Goal: Task Accomplishment & Management: Use online tool/utility

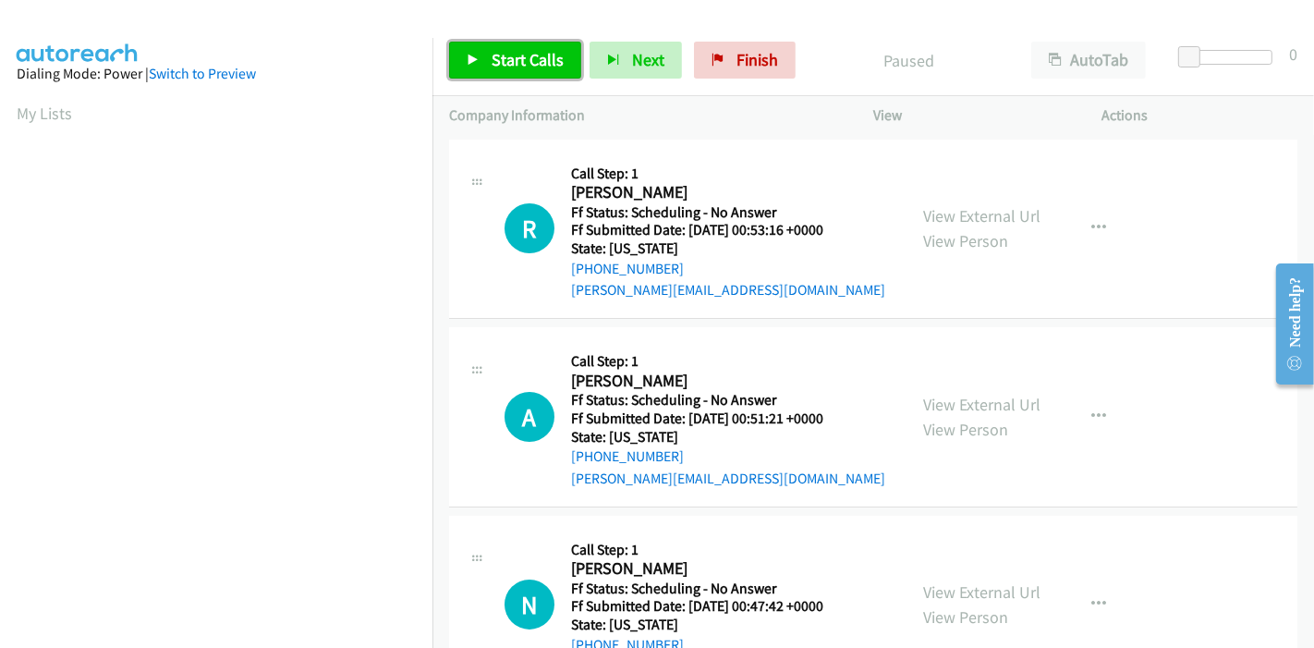
click at [493, 62] on span "Start Calls" at bounding box center [528, 59] width 72 height 21
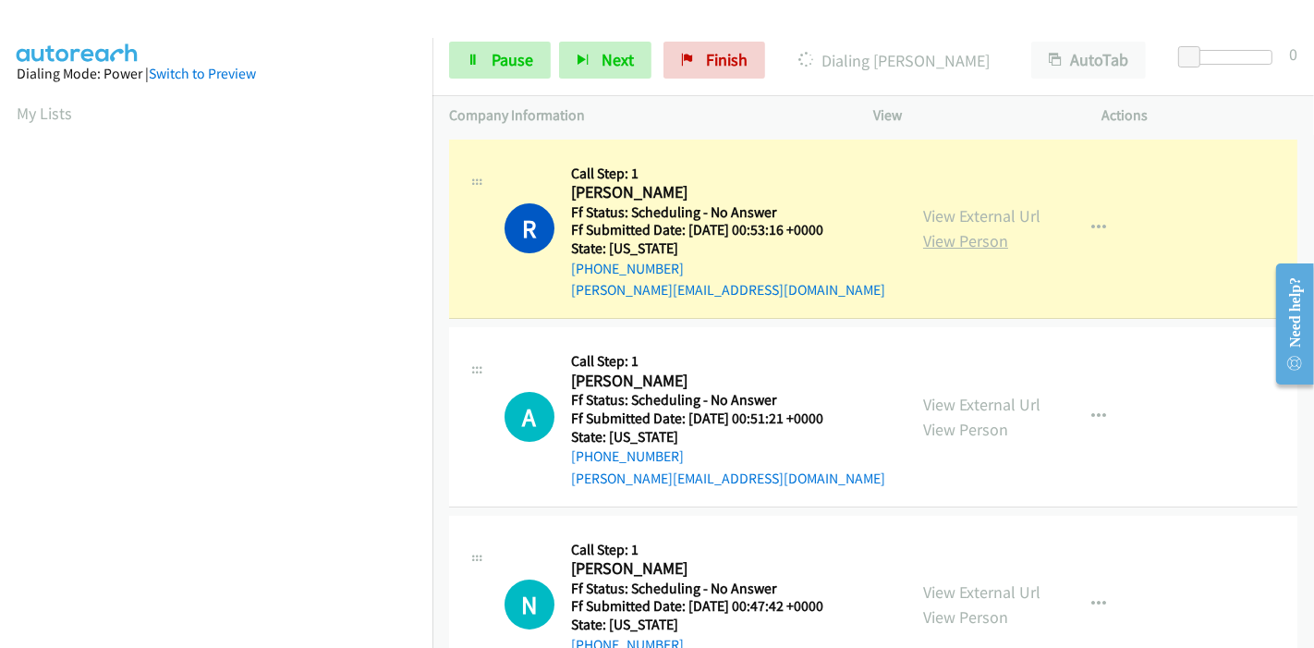
scroll to position [390, 0]
click at [945, 220] on link "View External Url" at bounding box center [981, 215] width 117 height 21
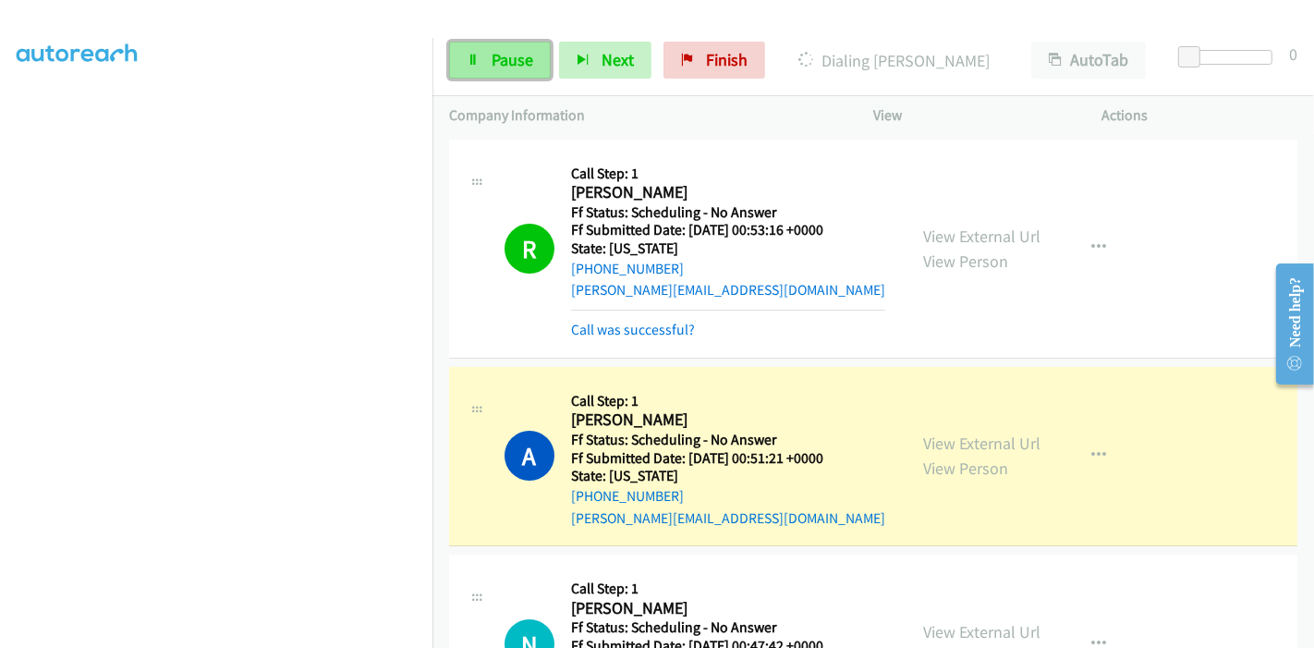
click at [500, 70] on link "Pause" at bounding box center [500, 60] width 102 height 37
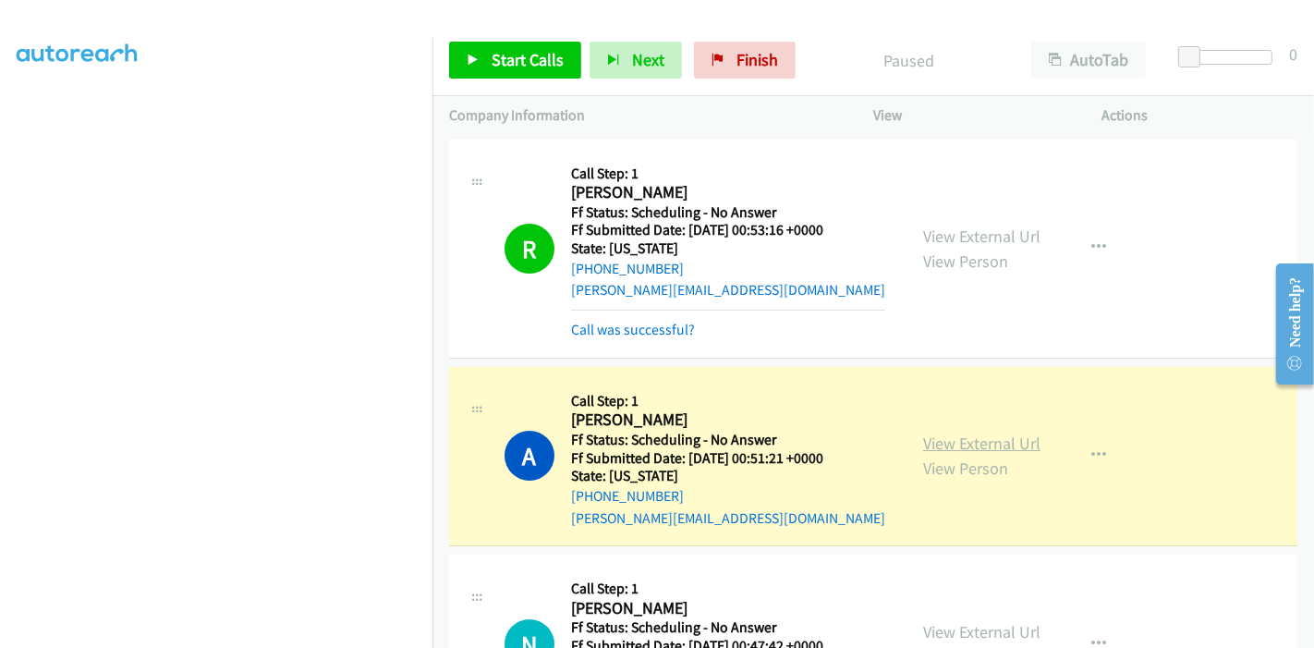
click at [981, 442] on link "View External Url" at bounding box center [981, 443] width 117 height 21
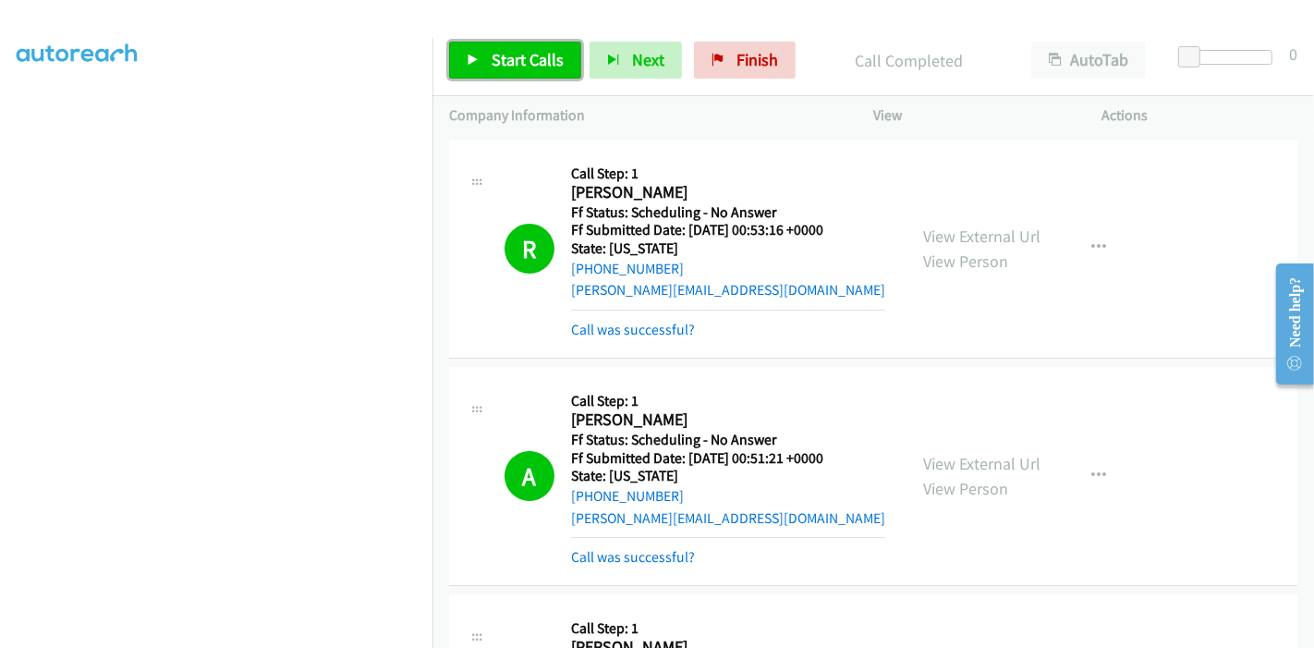
click at [514, 56] on span "Start Calls" at bounding box center [528, 59] width 72 height 21
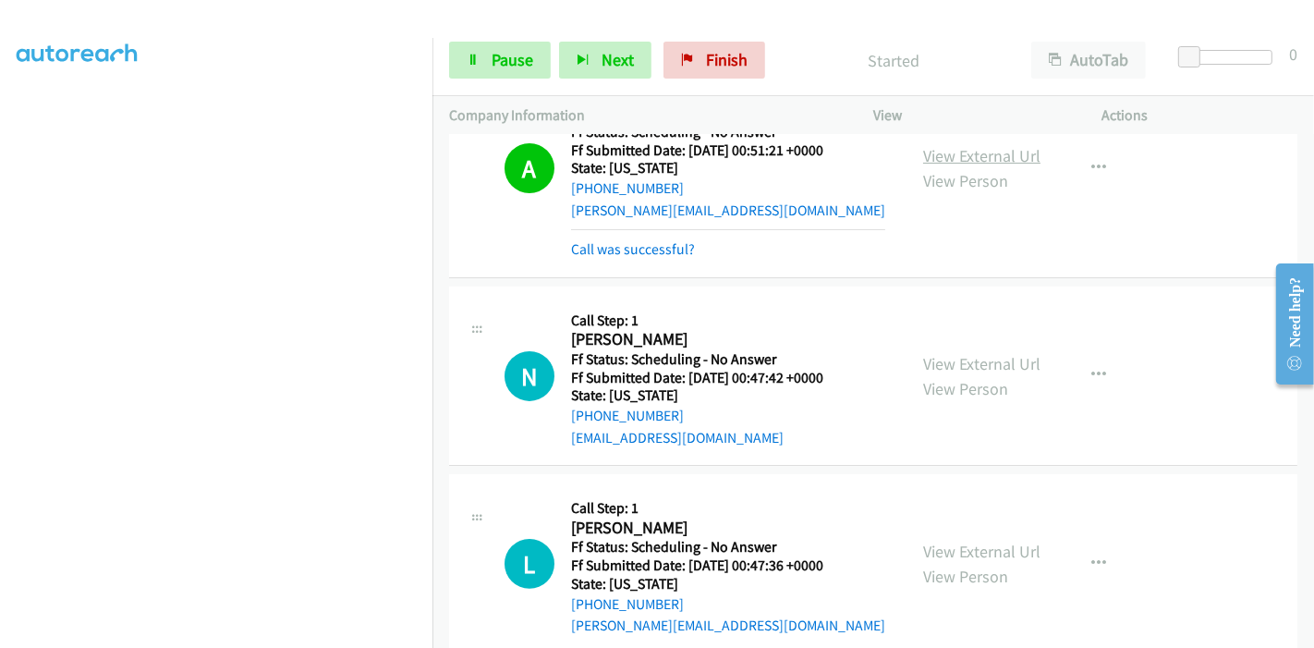
scroll to position [410, 0]
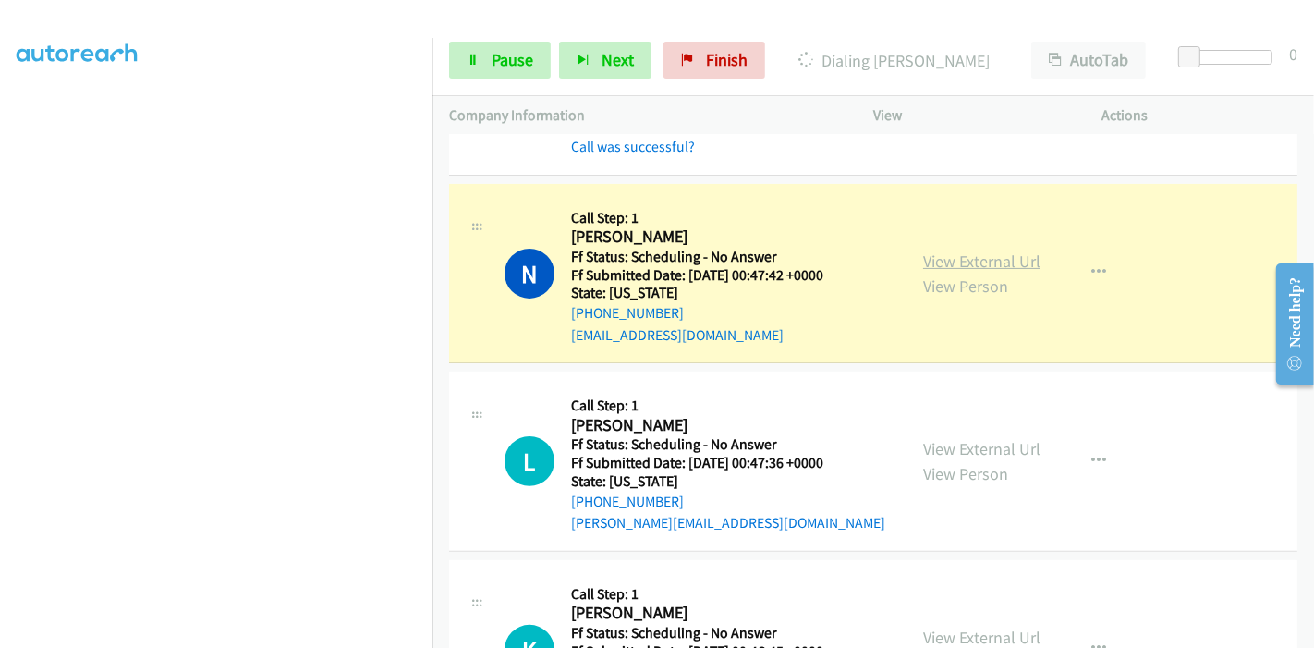
click at [989, 253] on link "View External Url" at bounding box center [981, 260] width 117 height 21
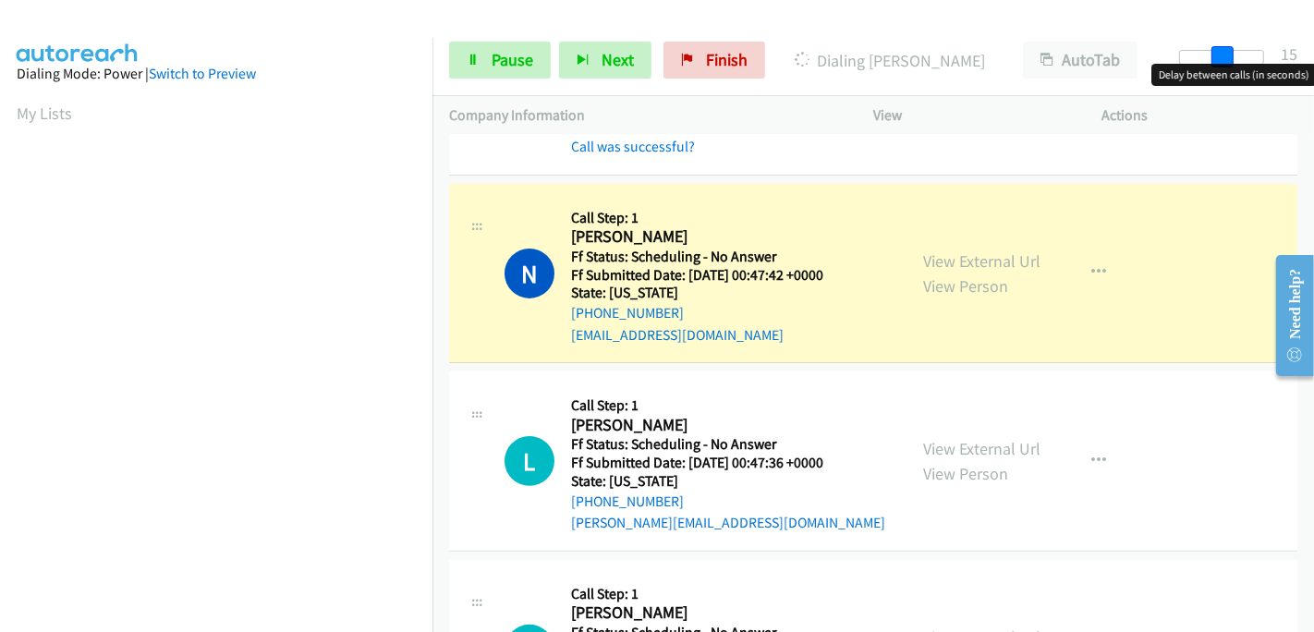
drag, startPoint x: 1193, startPoint y: 56, endPoint x: 1239, endPoint y: 53, distance: 45.4
click at [1239, 53] on div at bounding box center [1221, 57] width 85 height 15
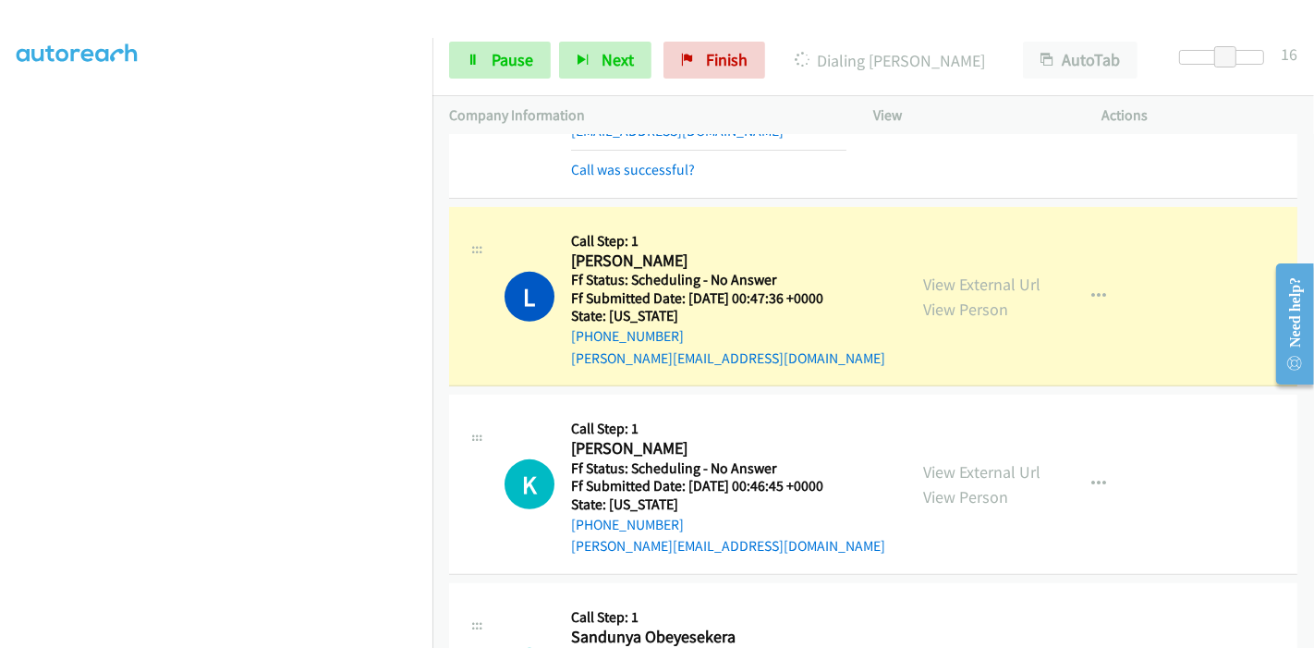
scroll to position [616, 0]
click at [1018, 287] on link "View External Url" at bounding box center [981, 283] width 117 height 21
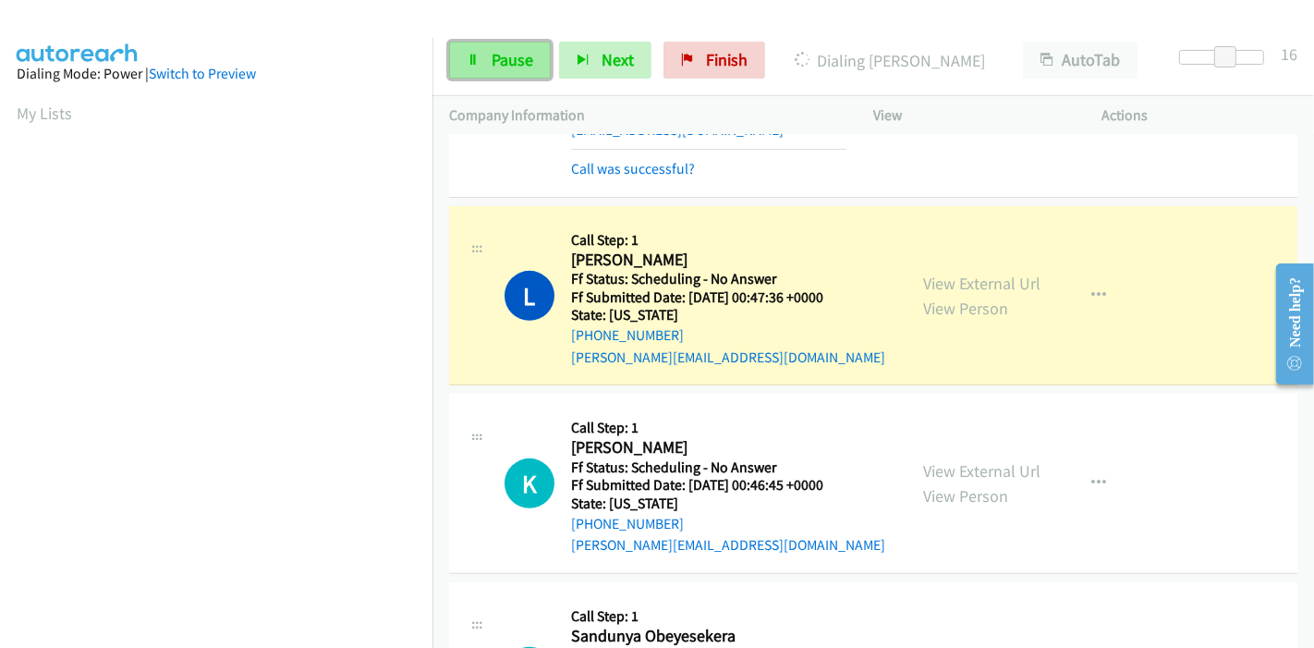
click at [505, 46] on link "Pause" at bounding box center [500, 60] width 102 height 37
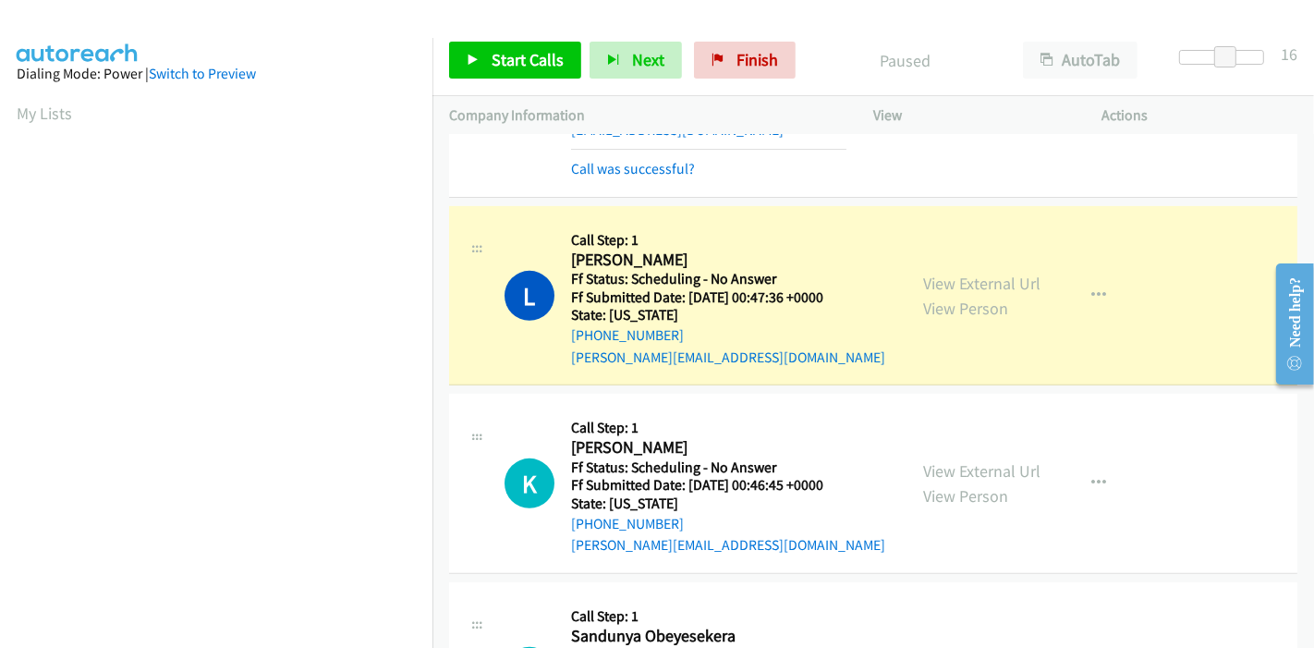
scroll to position [390, 0]
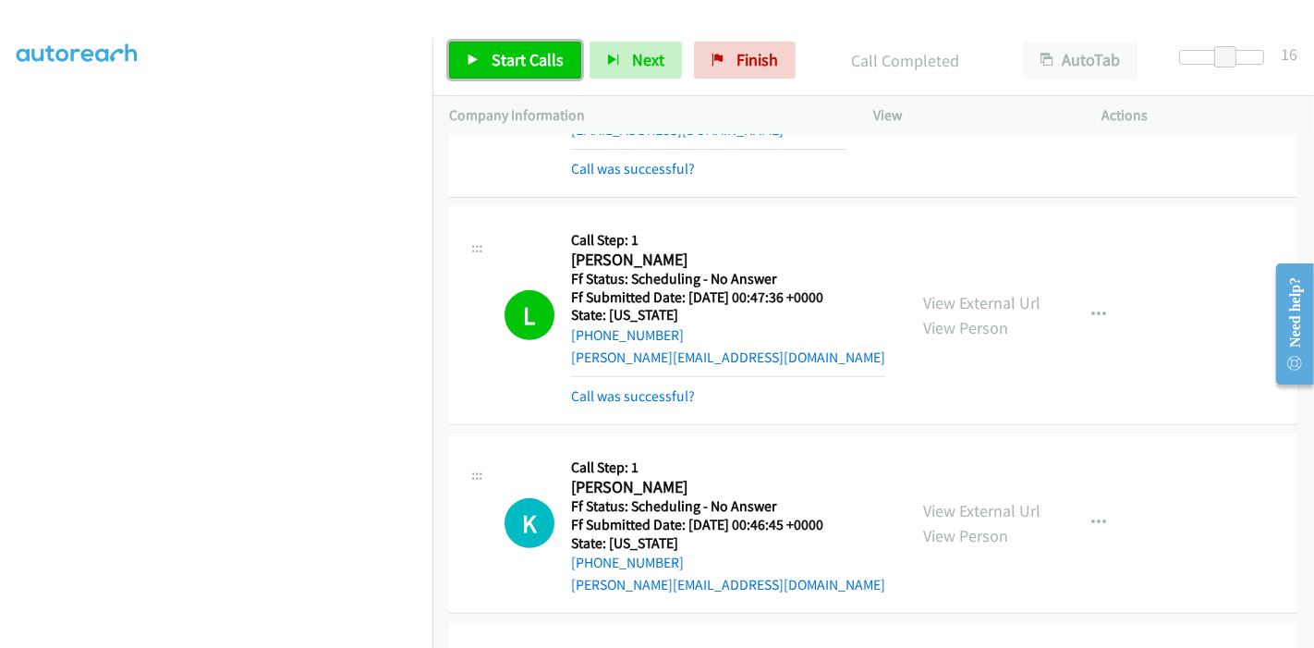
click at [520, 63] on span "Start Calls" at bounding box center [528, 59] width 72 height 21
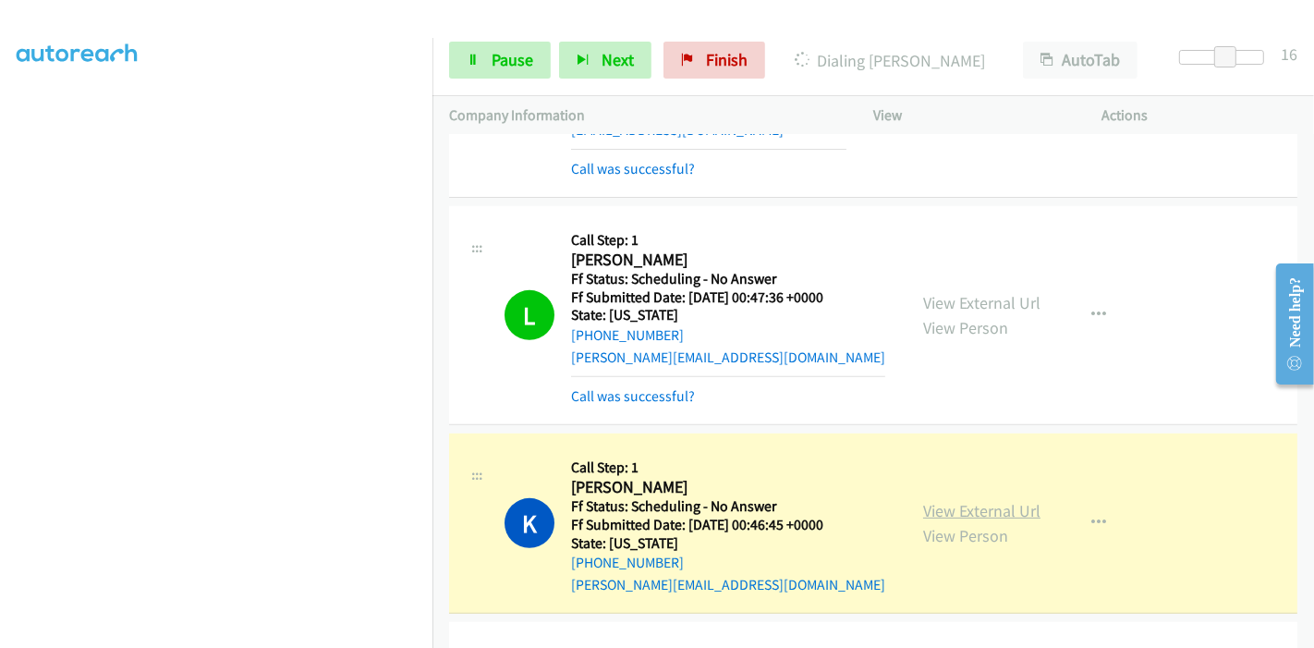
click at [942, 503] on link "View External Url" at bounding box center [981, 510] width 117 height 21
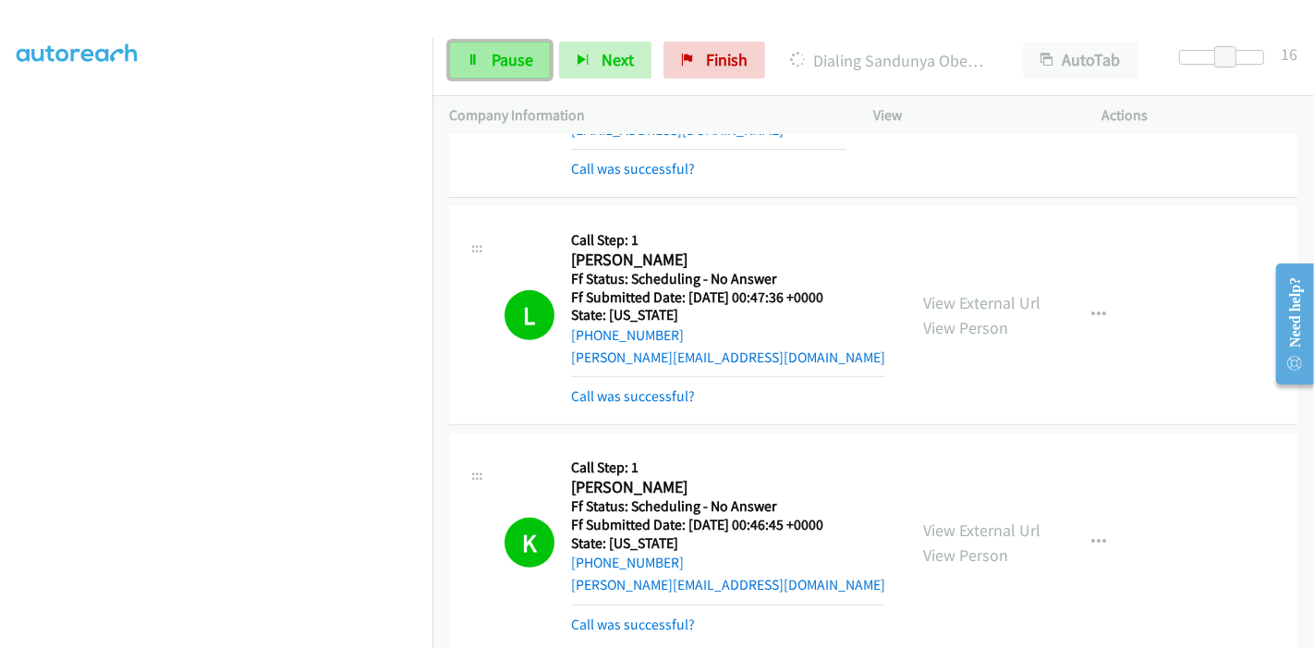
click at [500, 60] on span "Pause" at bounding box center [513, 59] width 42 height 21
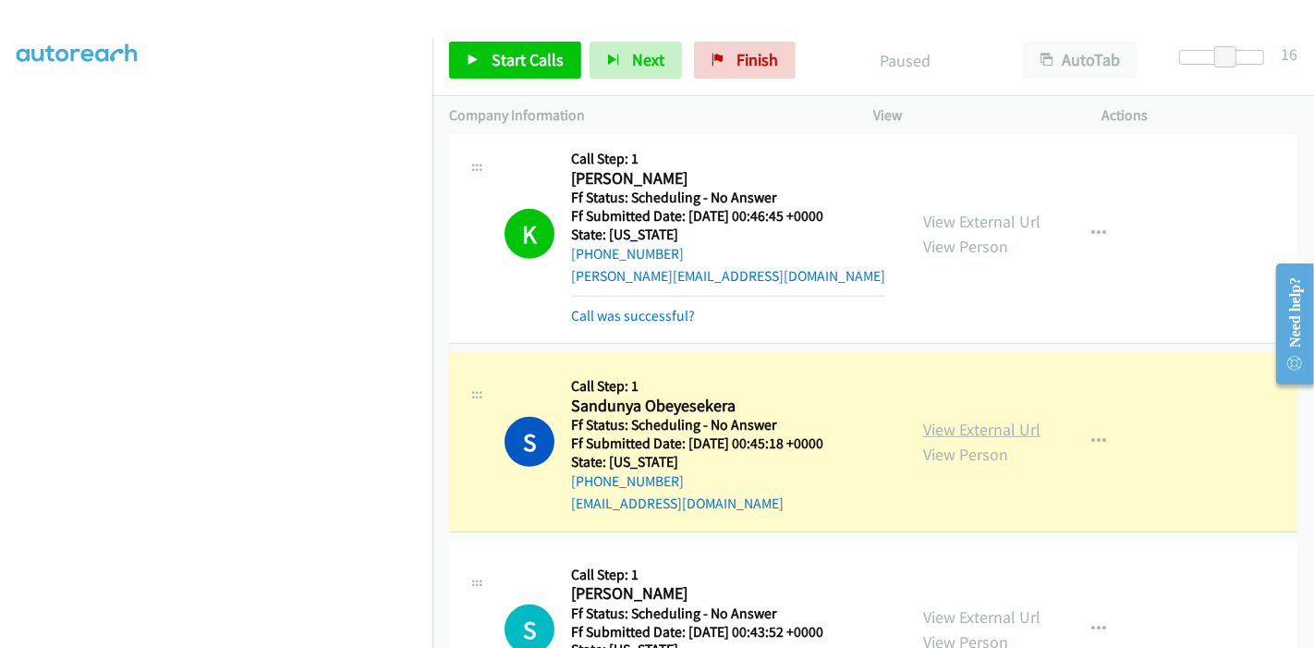
click at [924, 423] on link "View External Url" at bounding box center [981, 429] width 117 height 21
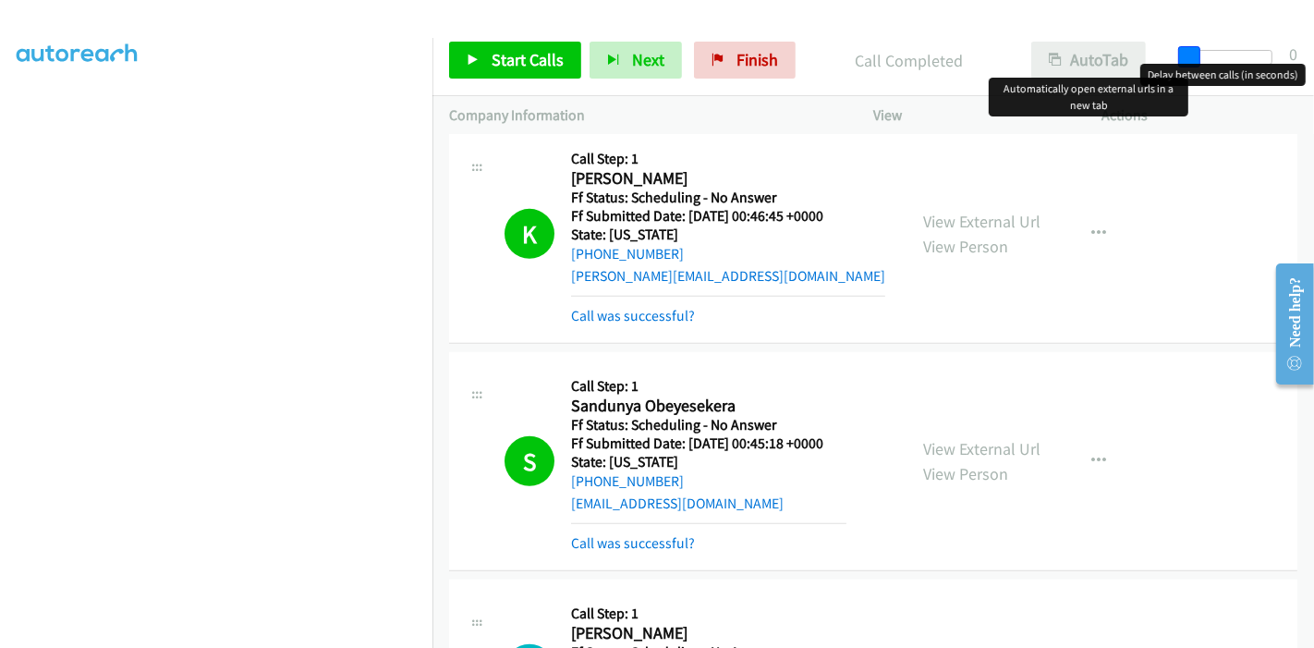
drag, startPoint x: 1232, startPoint y: 51, endPoint x: 1072, endPoint y: 54, distance: 159.9
click at [1072, 54] on div "Start Calls Pause Next Finish Call Completed AutoTab AutoTab 0" at bounding box center [874, 60] width 882 height 71
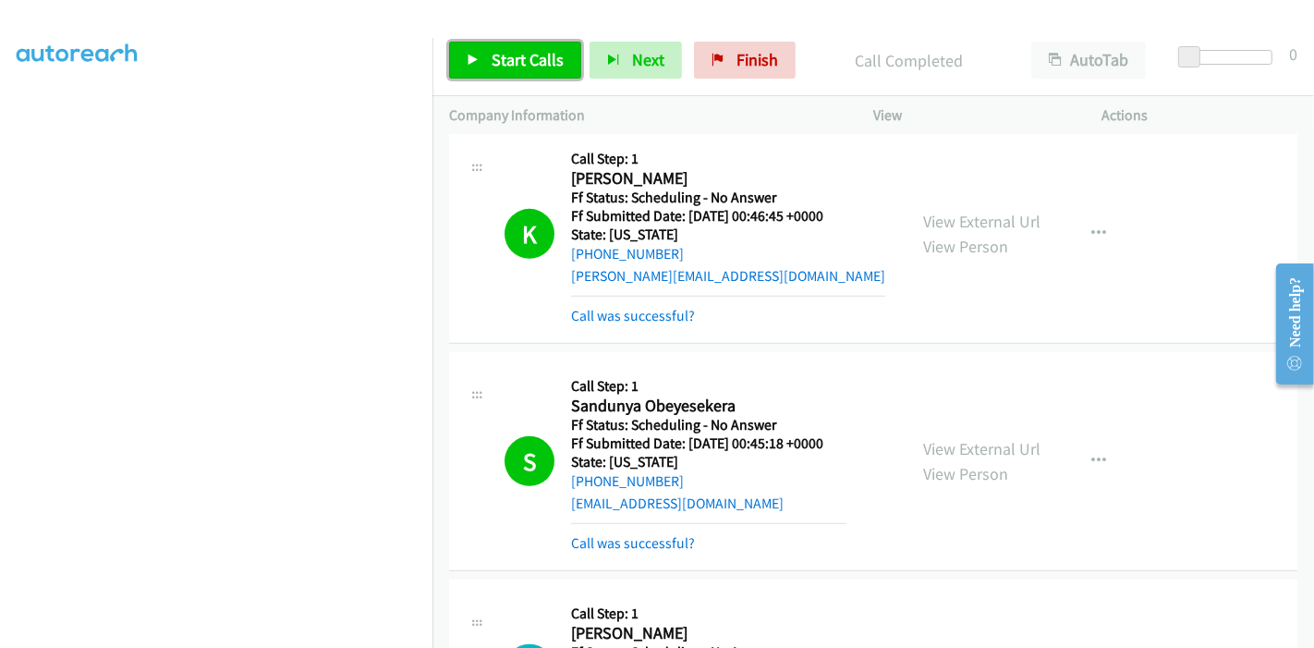
click at [537, 56] on span "Start Calls" at bounding box center [528, 59] width 72 height 21
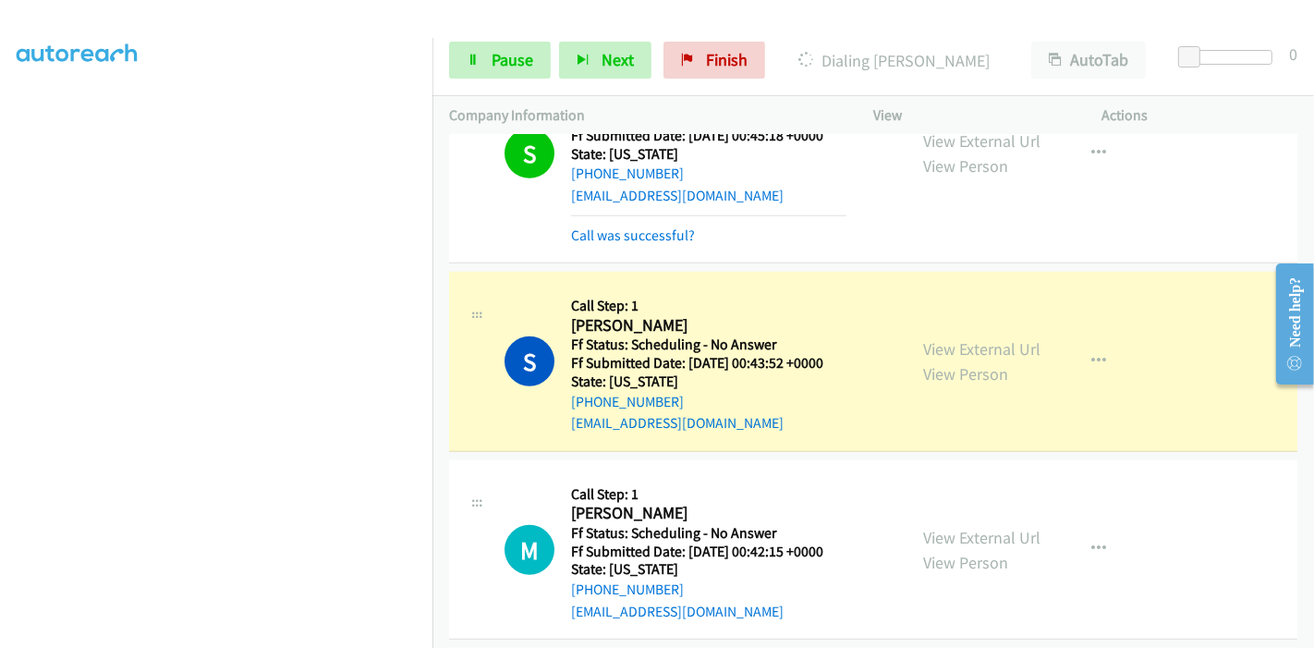
scroll to position [185, 0]
click at [937, 342] on link "View External Url" at bounding box center [981, 348] width 117 height 21
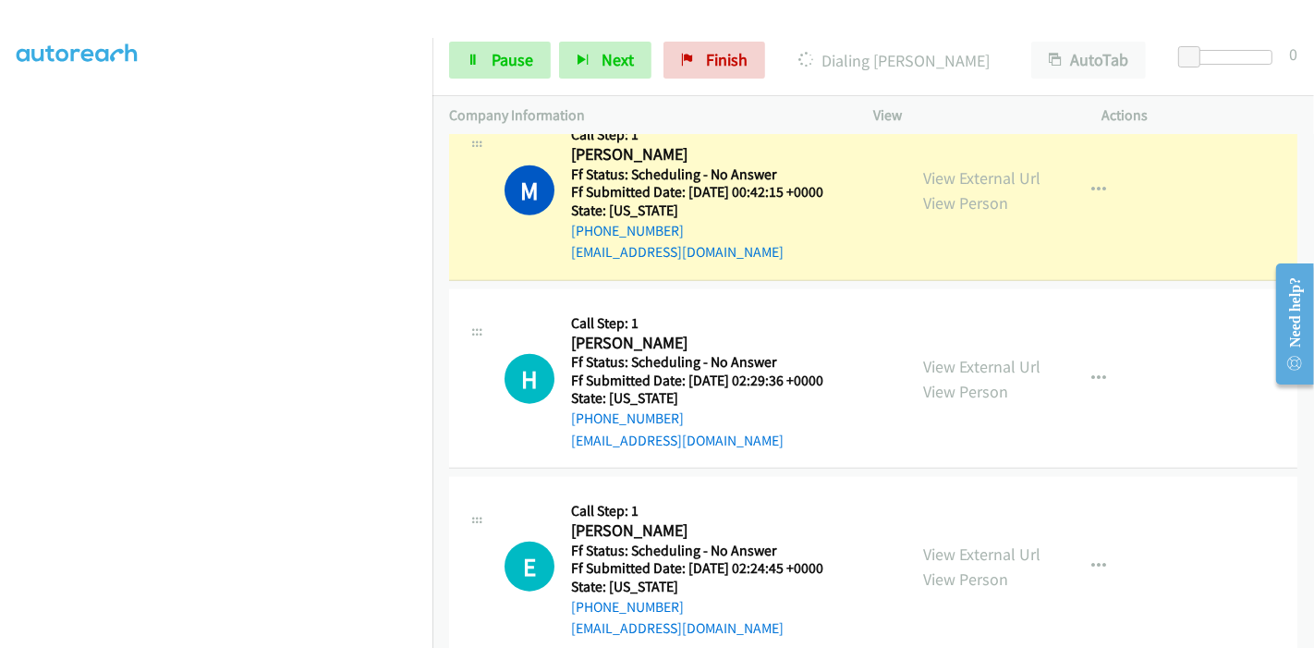
scroll to position [1642, 0]
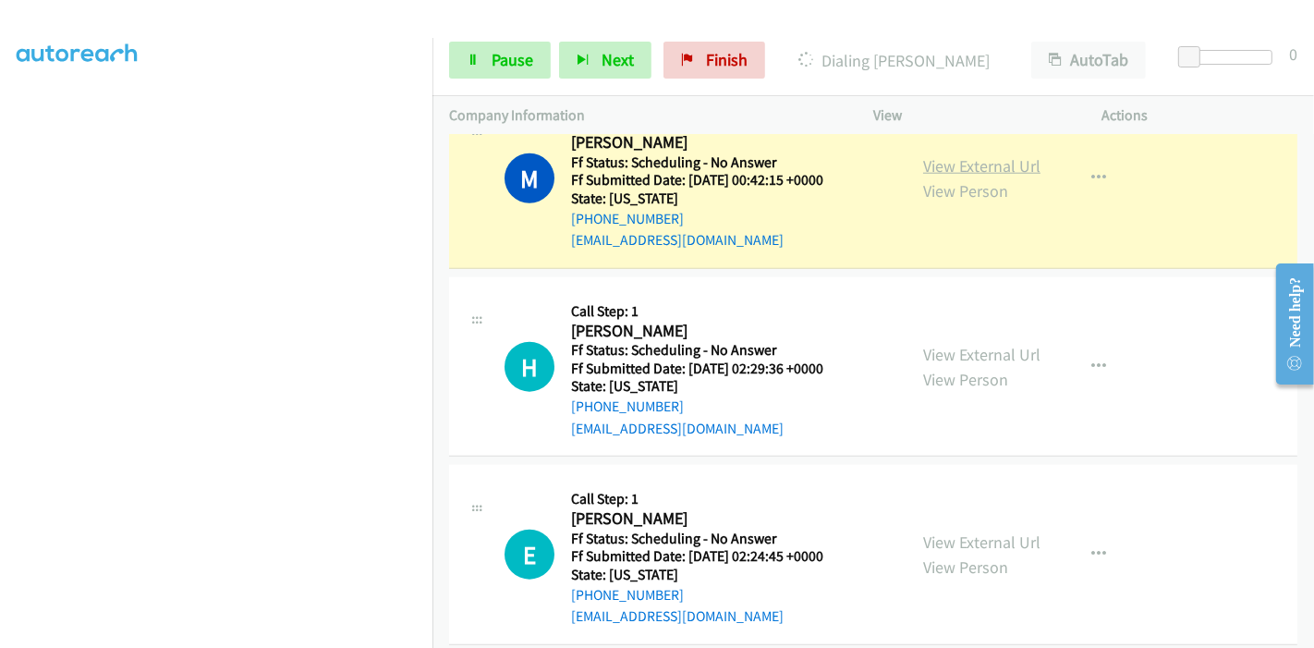
click at [987, 164] on link "View External Url" at bounding box center [981, 165] width 117 height 21
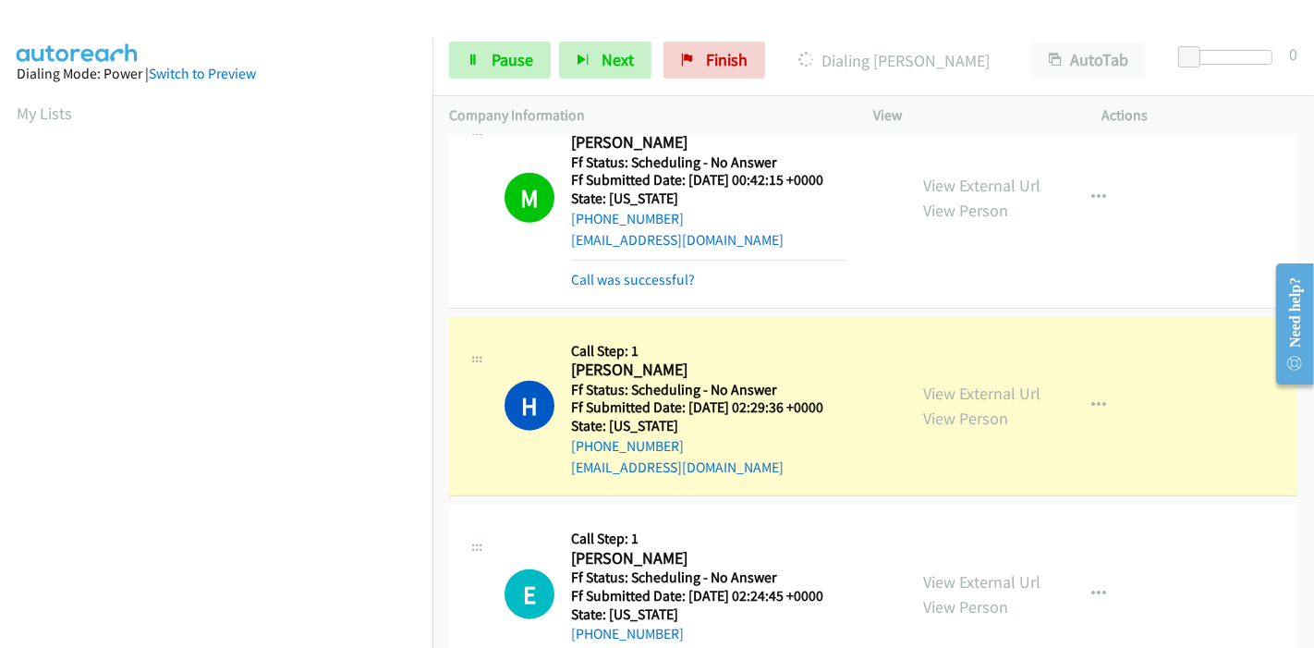
scroll to position [390, 0]
click at [926, 390] on link "View External Url" at bounding box center [981, 393] width 117 height 21
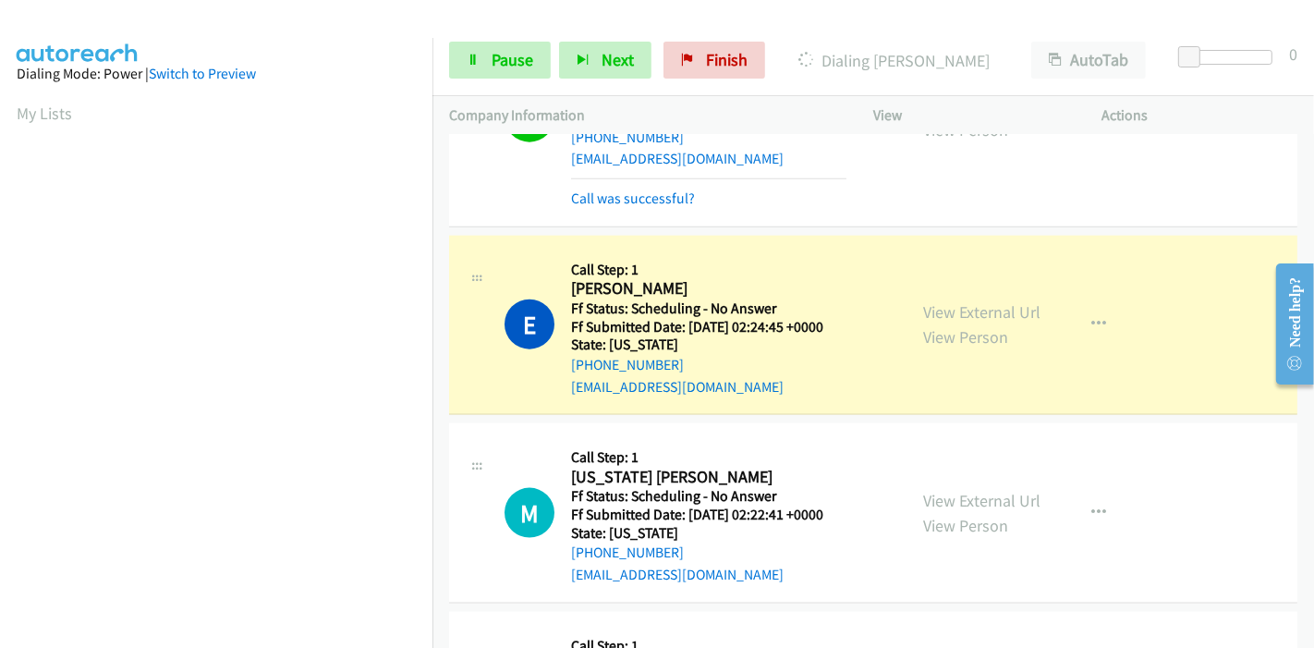
scroll to position [2054, 0]
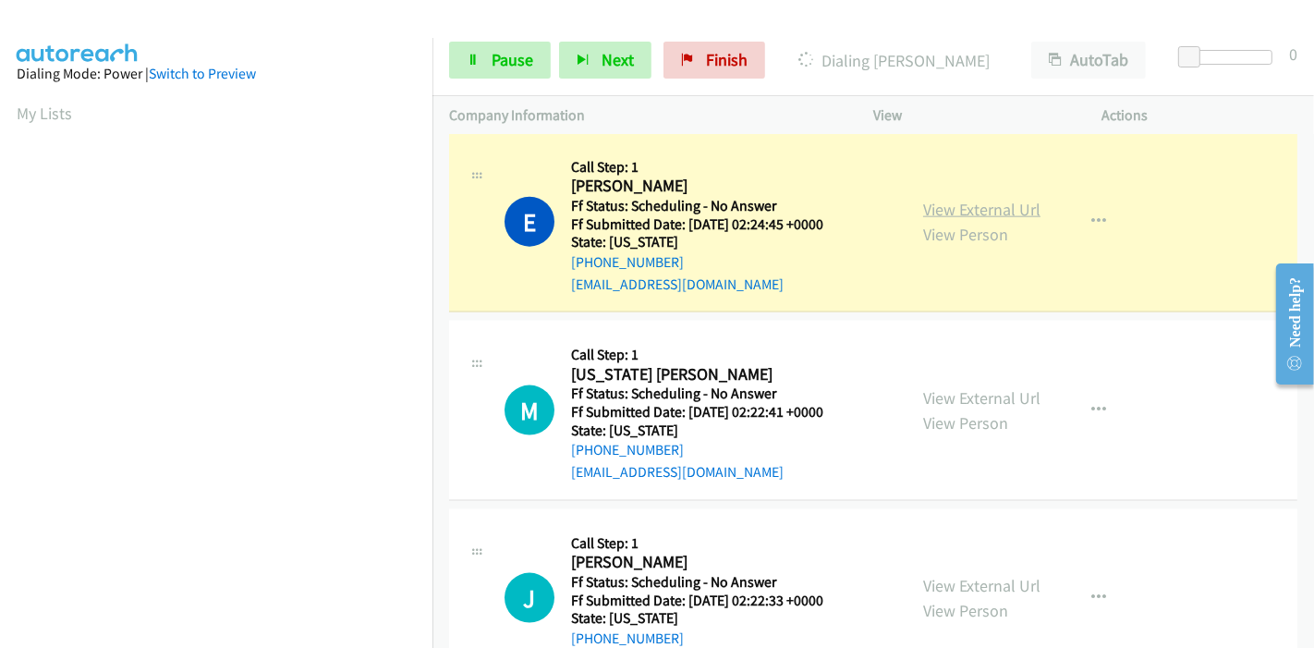
click at [1011, 206] on link "View External Url" at bounding box center [981, 209] width 117 height 21
click at [962, 202] on link "View External Url" at bounding box center [981, 209] width 117 height 21
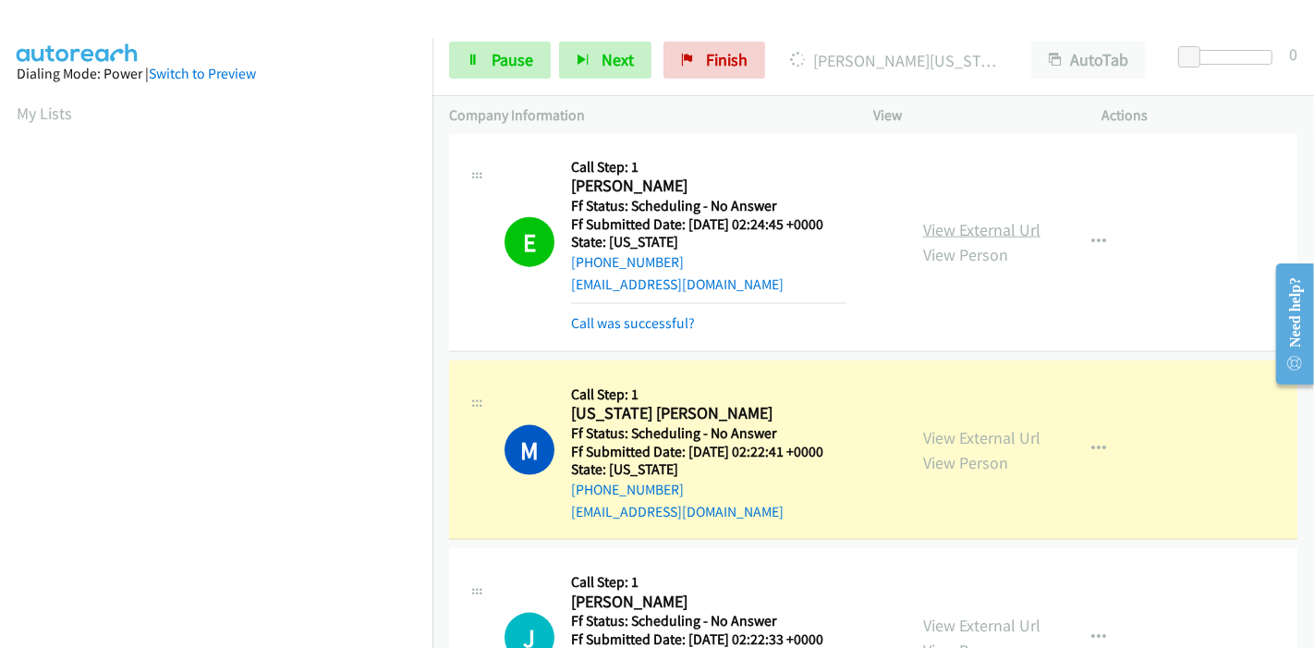
scroll to position [390, 0]
click at [961, 431] on link "View External Url" at bounding box center [981, 437] width 117 height 21
click at [522, 67] on span "Pause" at bounding box center [513, 59] width 42 height 21
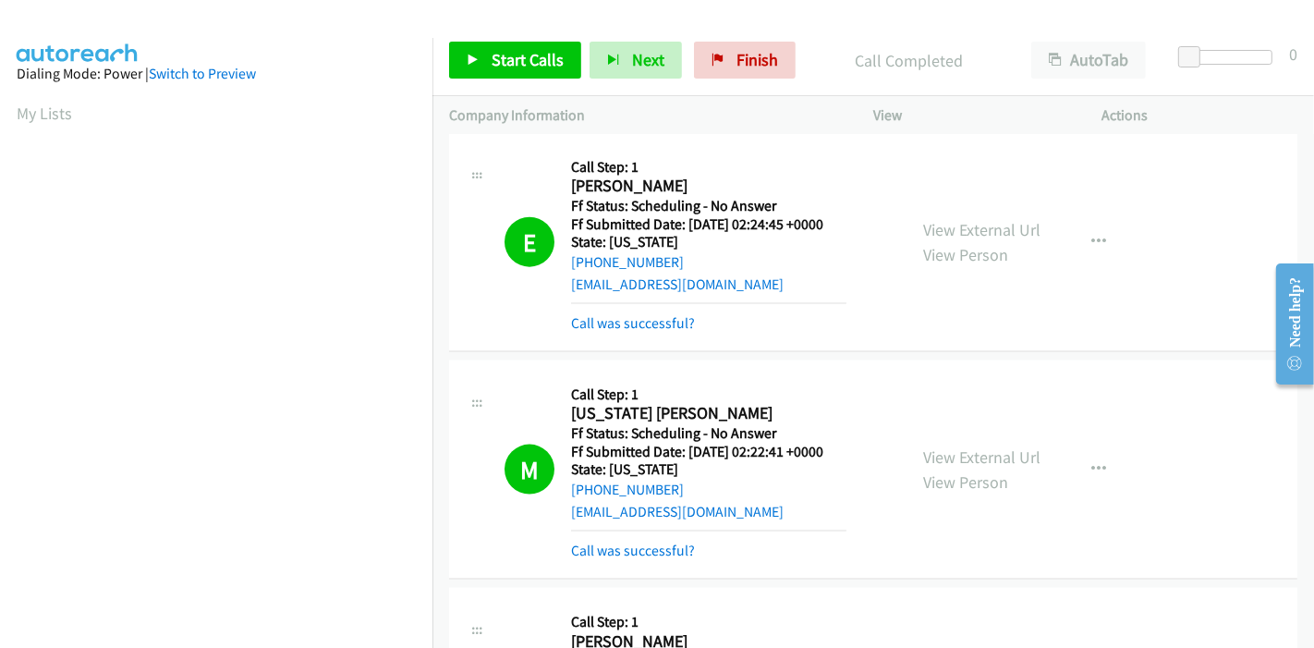
scroll to position [390, 0]
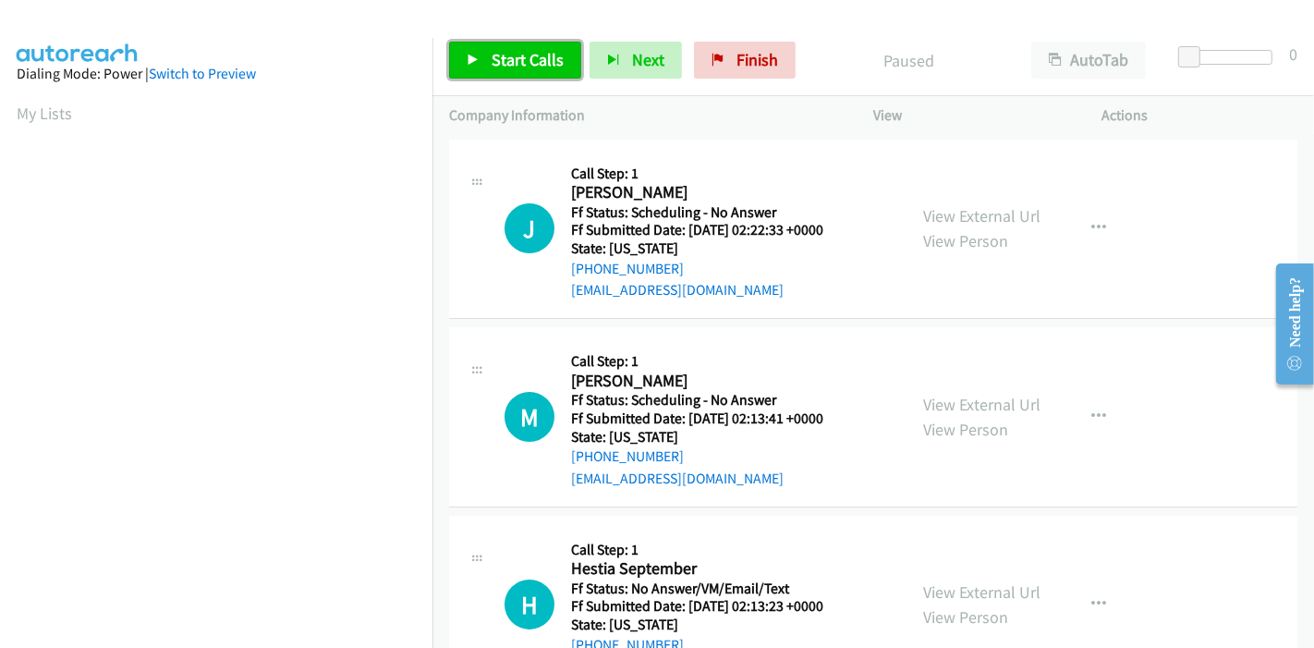
click at [482, 54] on link "Start Calls" at bounding box center [515, 60] width 132 height 37
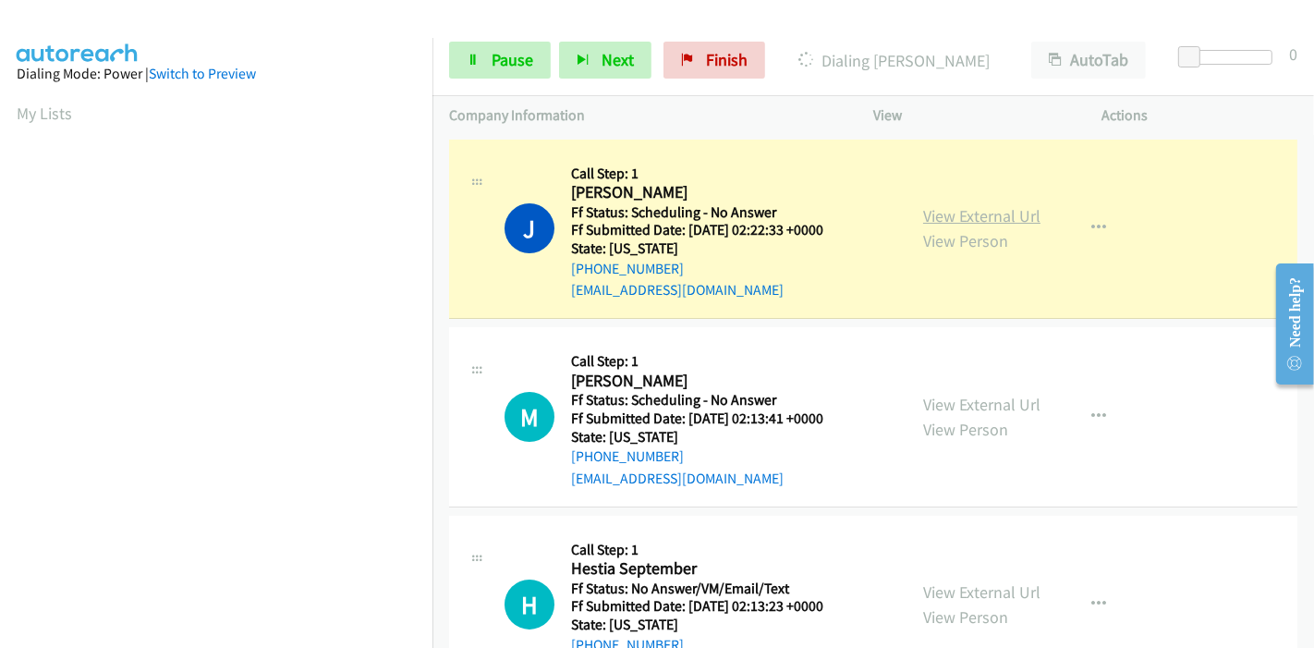
scroll to position [390, 0]
click at [929, 207] on link "View External Url" at bounding box center [981, 215] width 117 height 21
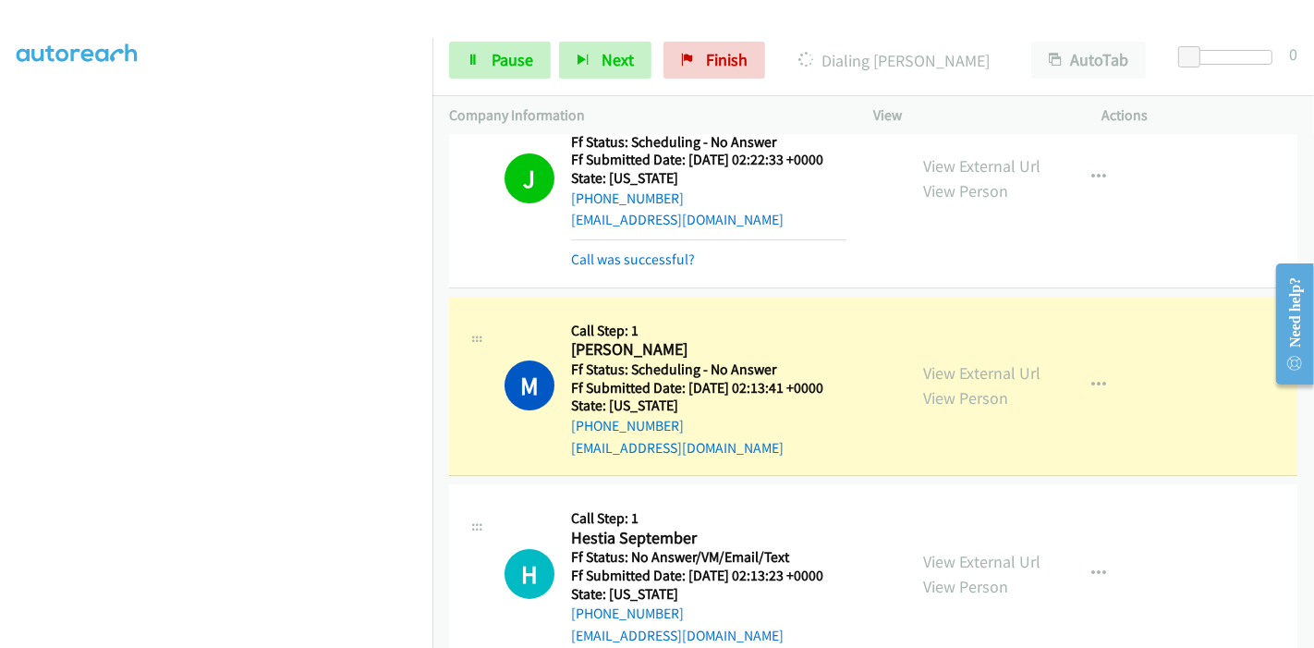
scroll to position [103, 0]
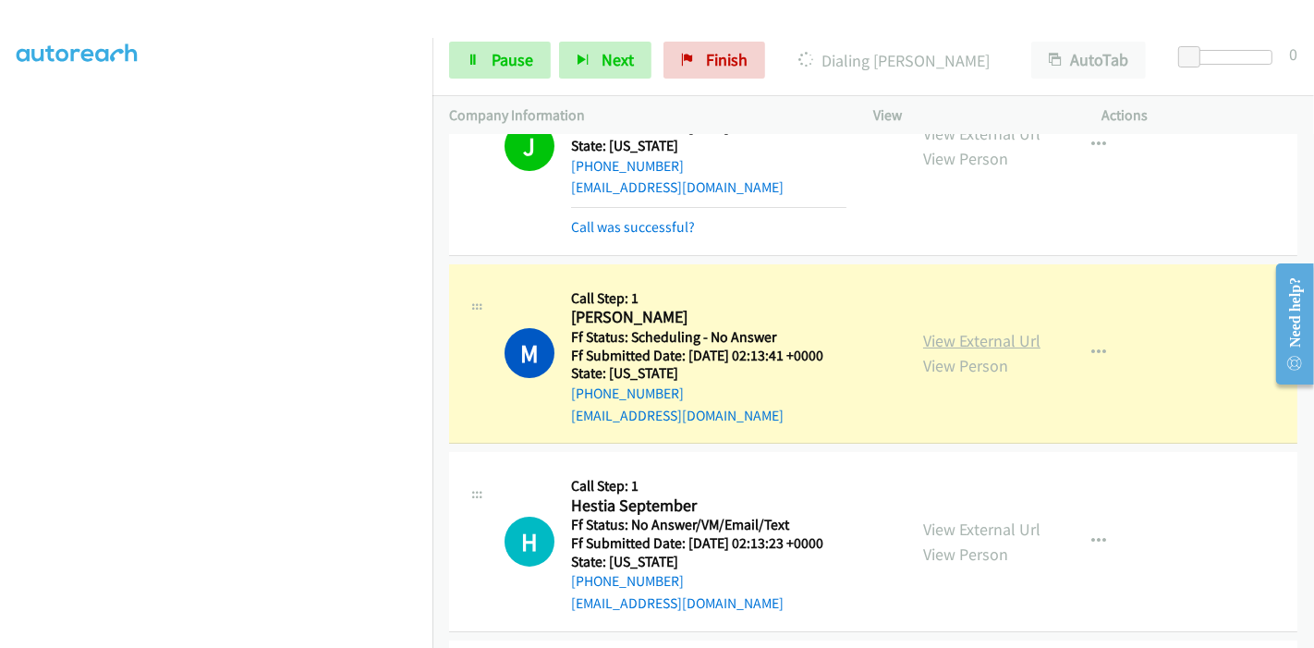
click at [924, 342] on link "View External Url" at bounding box center [981, 340] width 117 height 21
click at [948, 334] on link "View External Url" at bounding box center [981, 340] width 117 height 21
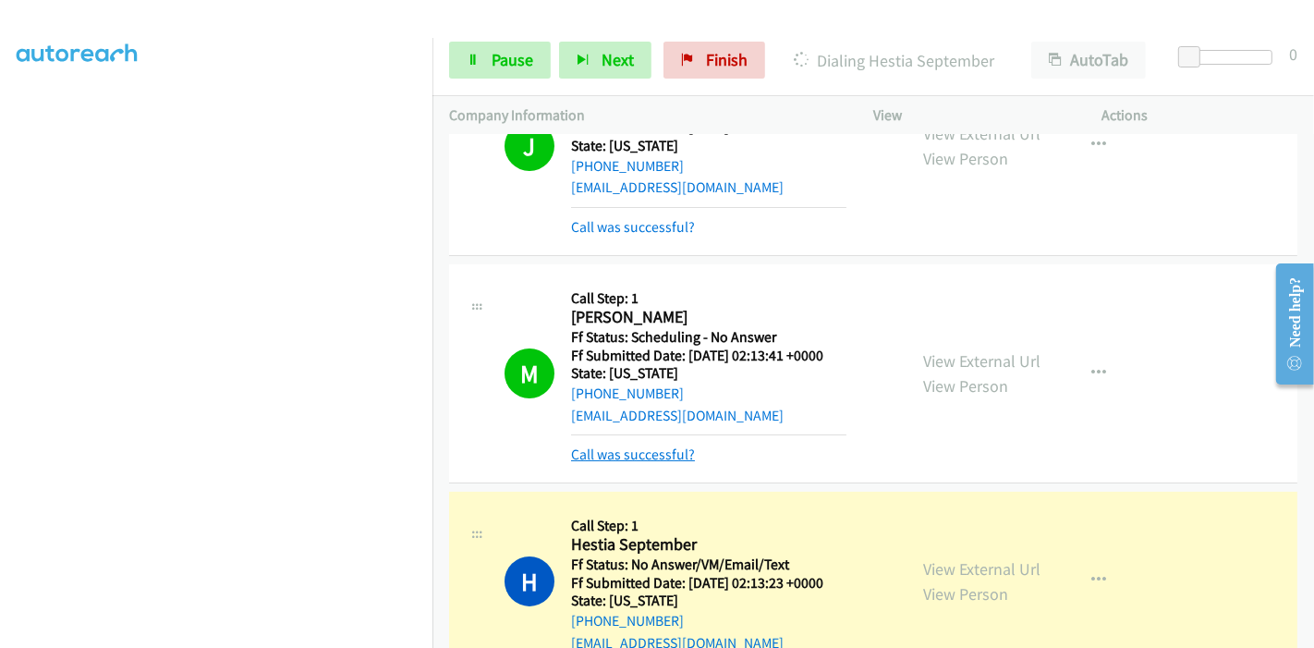
scroll to position [410, 0]
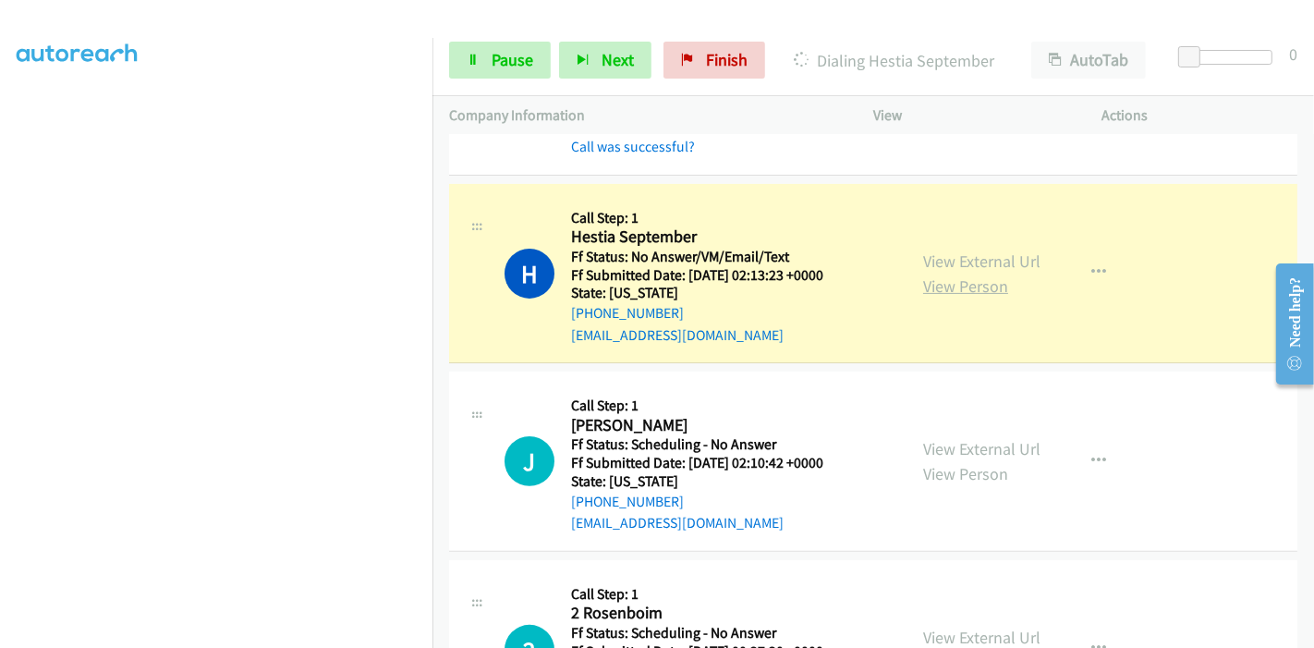
click at [990, 275] on link "View Person" at bounding box center [965, 285] width 85 height 21
click at [935, 256] on link "View External Url" at bounding box center [981, 260] width 117 height 21
click at [506, 54] on span "Pause" at bounding box center [513, 59] width 42 height 21
